Goal: Information Seeking & Learning: Learn about a topic

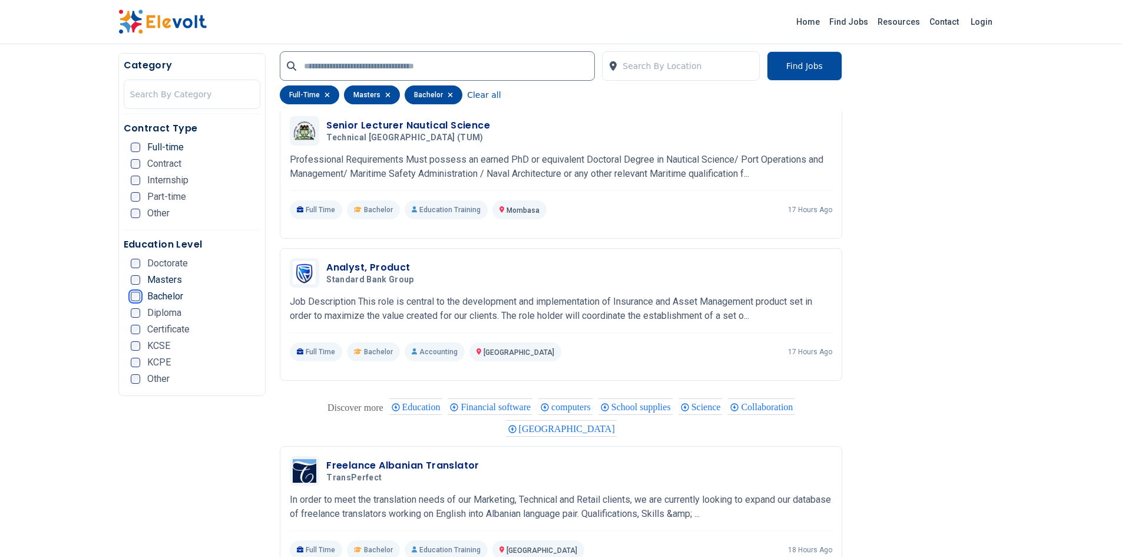
scroll to position [1394, 0]
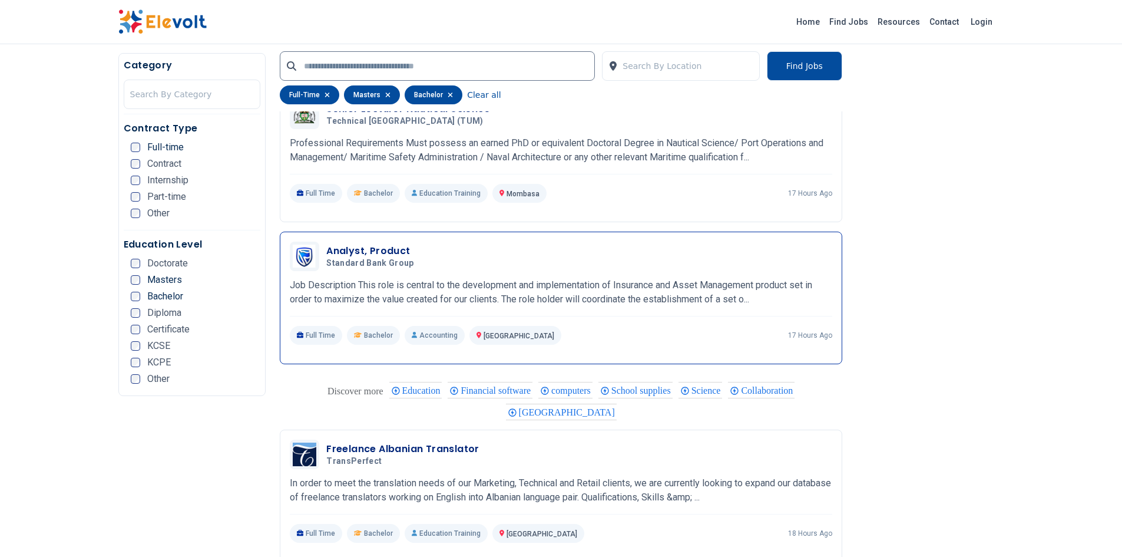
click at [388, 253] on h3 "Analyst, Product" at bounding box center [372, 251] width 92 height 14
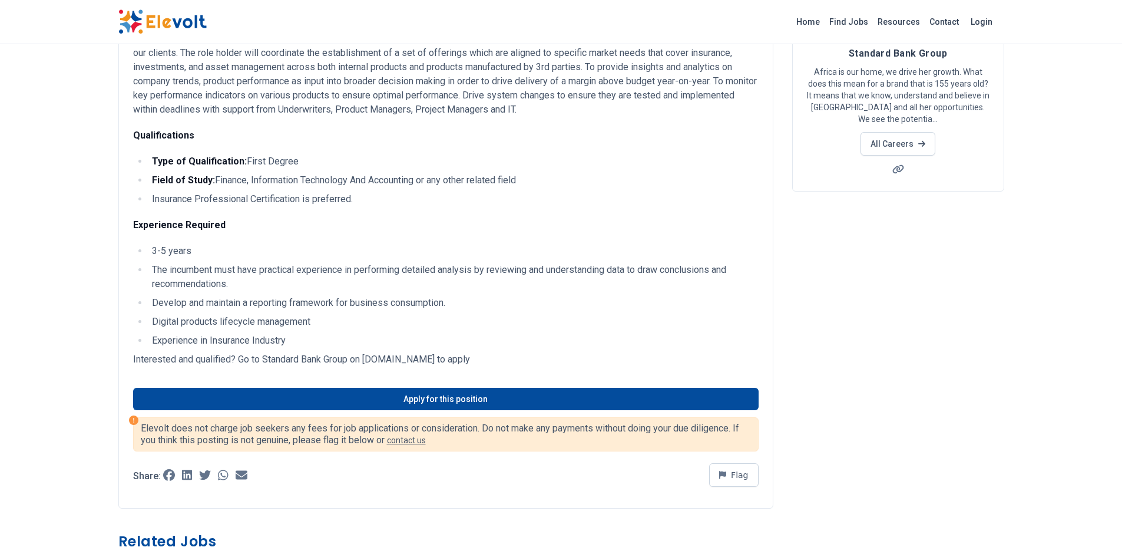
scroll to position [165, 0]
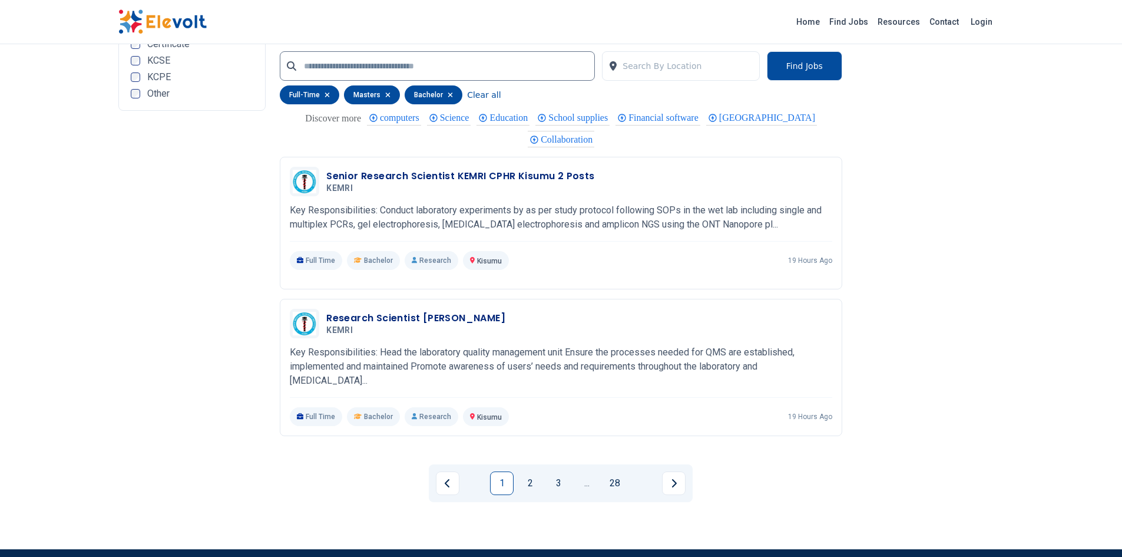
scroll to position [2265, 0]
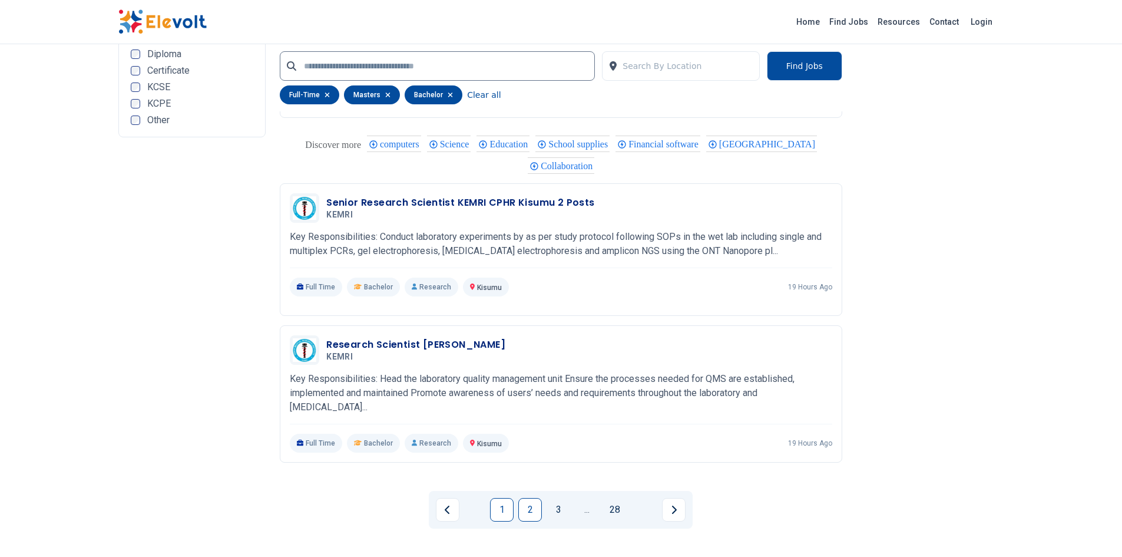
click at [533, 507] on link "2" at bounding box center [530, 510] width 24 height 24
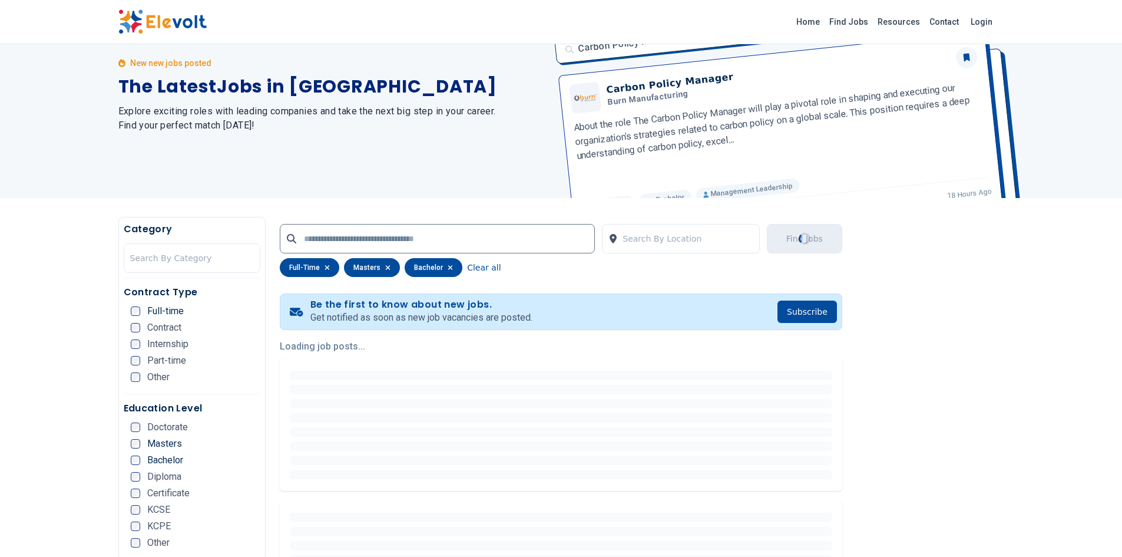
scroll to position [0, 0]
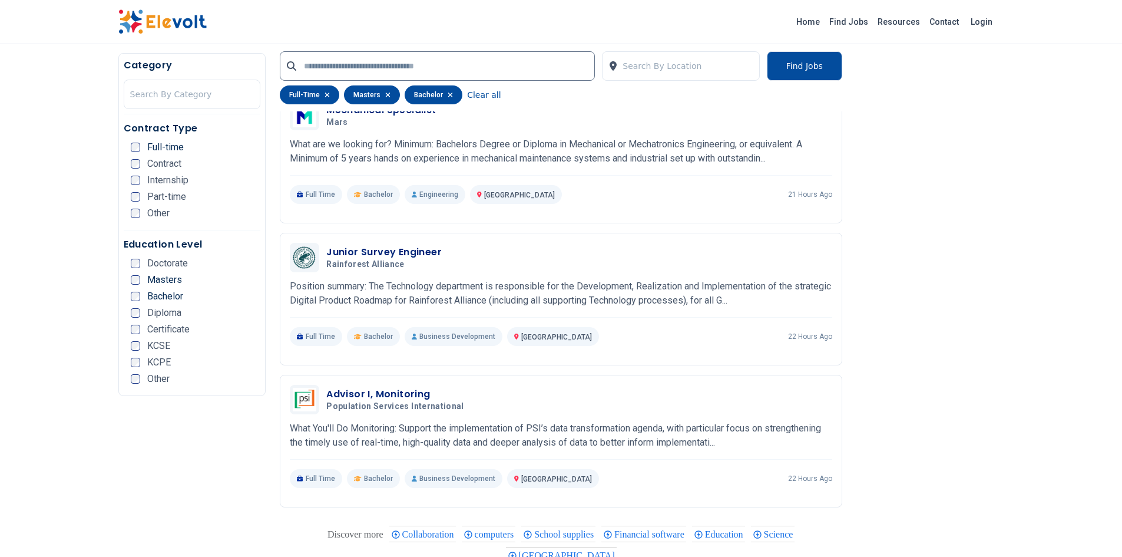
scroll to position [636, 0]
